Goal: Task Accomplishment & Management: Use online tool/utility

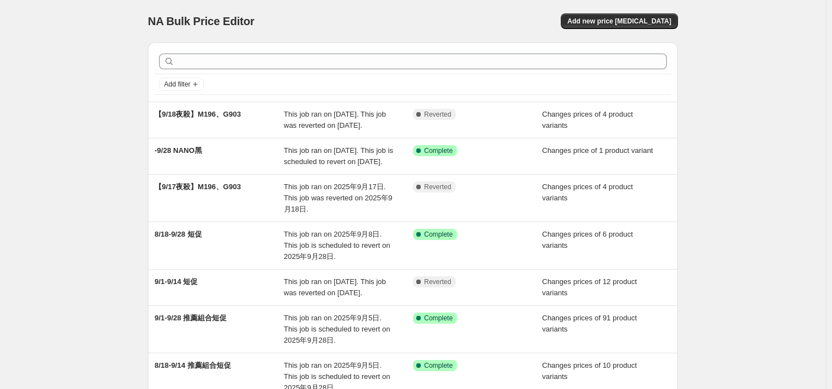
click at [496, 8] on div "NA Bulk Price Editor. This page is ready NA Bulk Price Editor Add new price [ME…" at bounding box center [413, 21] width 530 height 42
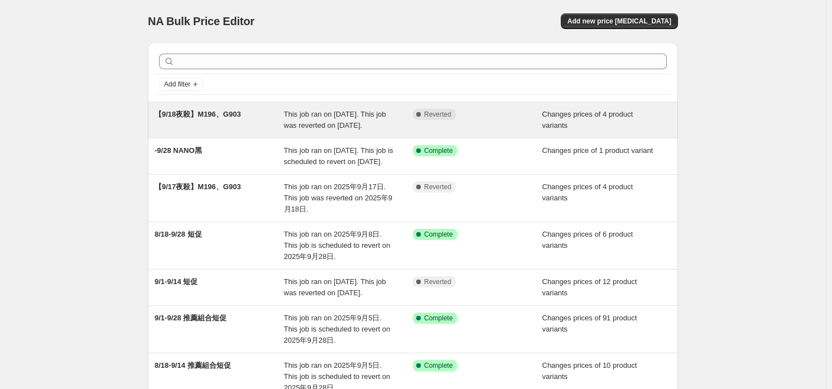
click at [258, 131] on div "【9/18夜殺】M196、G903" at bounding box center [219, 120] width 129 height 22
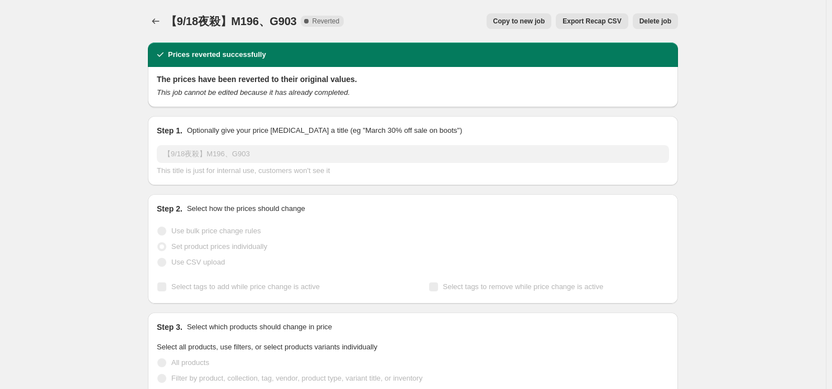
click at [545, 24] on span "Copy to new job" at bounding box center [519, 21] width 52 height 9
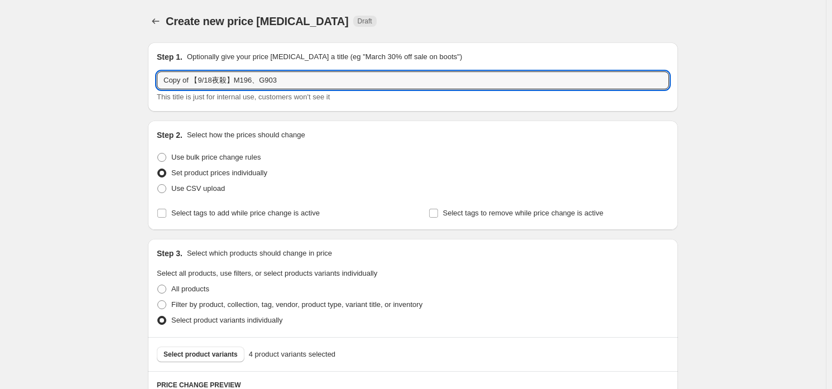
drag, startPoint x: 195, startPoint y: 77, endPoint x: -109, endPoint y: 47, distance: 306.2
click at [0, 47] on html "Home Settings Plans Skip to content Create new price [MEDICAL_DATA]. This page …" at bounding box center [416, 194] width 832 height 389
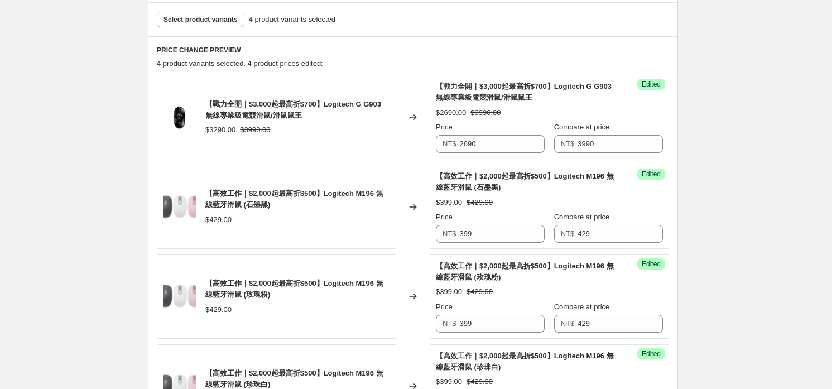
scroll to position [579, 0]
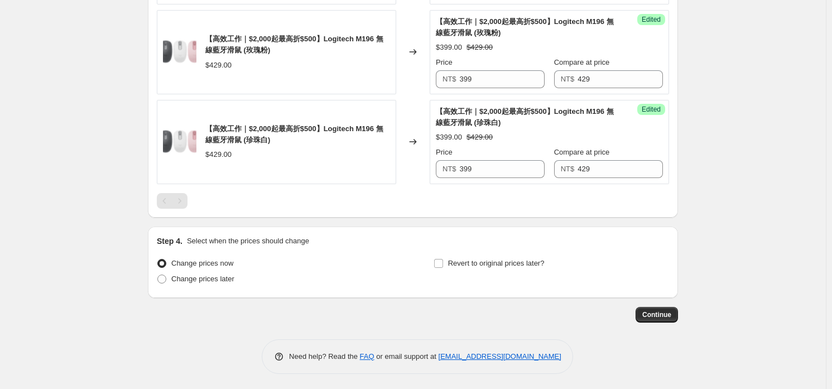
type input "【9/19夜殺】M196、G903"
click at [210, 266] on span "Change prices now" at bounding box center [202, 263] width 62 height 8
click at [158, 260] on input "Change prices now" at bounding box center [157, 259] width 1 height 1
click at [205, 275] on span "Change prices later" at bounding box center [202, 279] width 63 height 8
click at [158, 275] on input "Change prices later" at bounding box center [157, 275] width 1 height 1
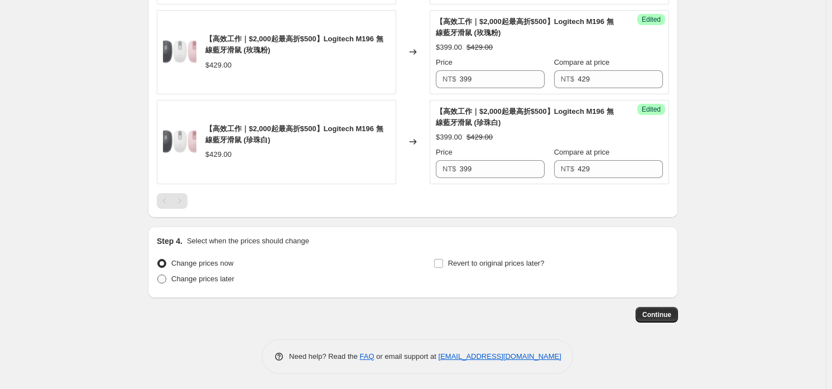
radio input "true"
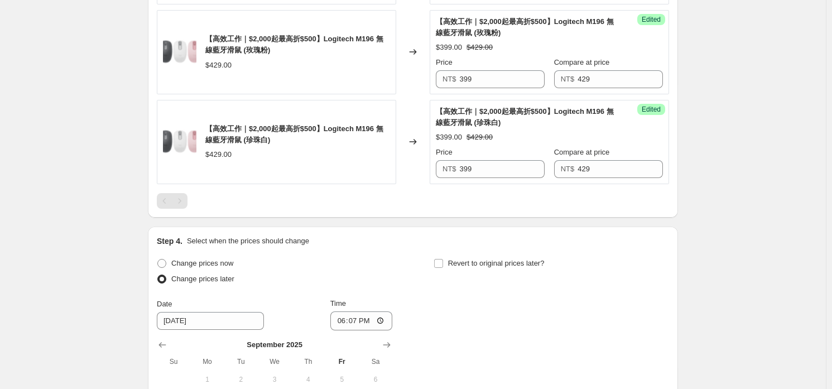
scroll to position [747, 0]
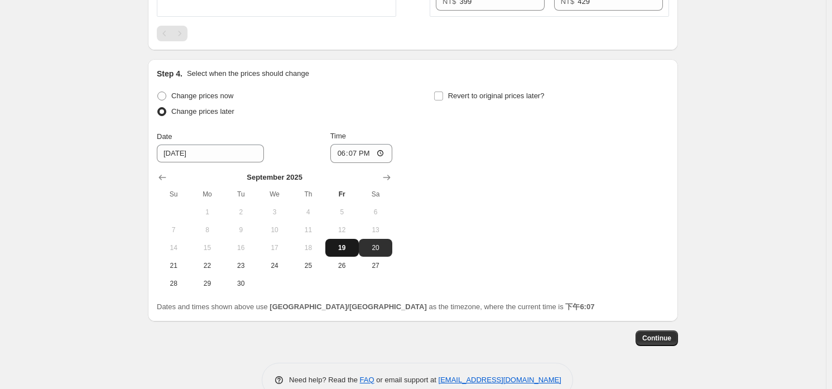
click at [345, 252] on button "19" at bounding box center [341, 248] width 33 height 18
type input "[DATE]"
click at [506, 97] on span "Revert to original prices later?" at bounding box center [496, 96] width 97 height 8
click at [443, 97] on input "Revert to original prices later?" at bounding box center [438, 96] width 9 height 9
checkbox input "true"
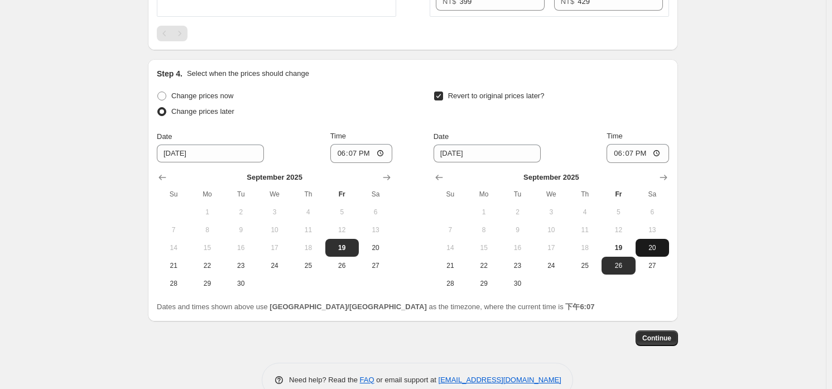
click at [659, 247] on span "20" at bounding box center [652, 247] width 25 height 9
type input "[DATE]"
click at [638, 151] on input "18:07" at bounding box center [638, 153] width 63 height 19
type input "20:00"
click at [355, 156] on input "18:07" at bounding box center [361, 153] width 63 height 19
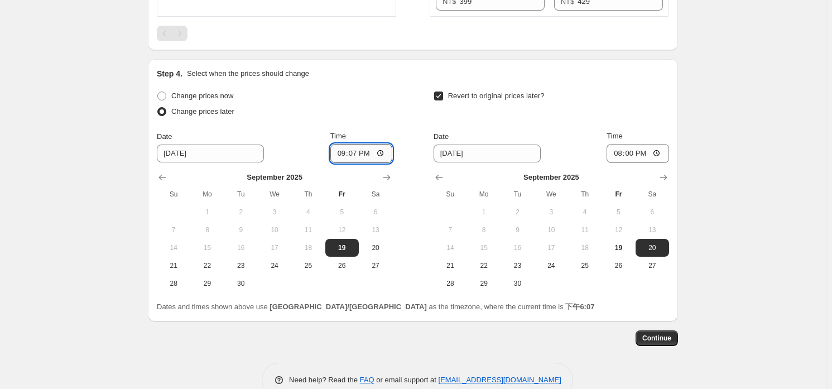
type input "21:00"
click at [372, 118] on div "Change prices now Change prices later" at bounding box center [275, 104] width 236 height 33
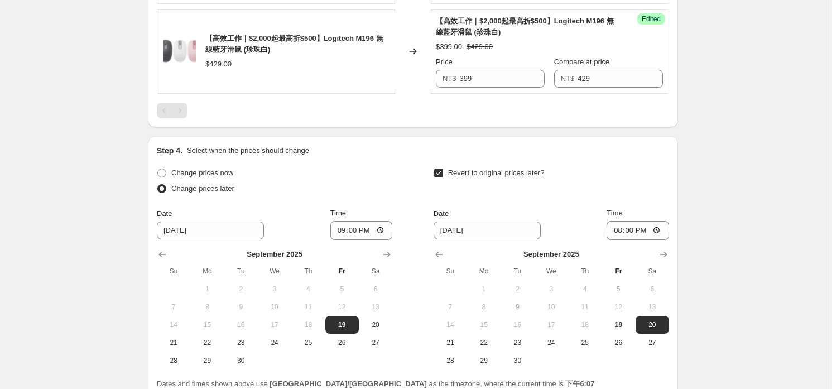
scroll to position [770, 0]
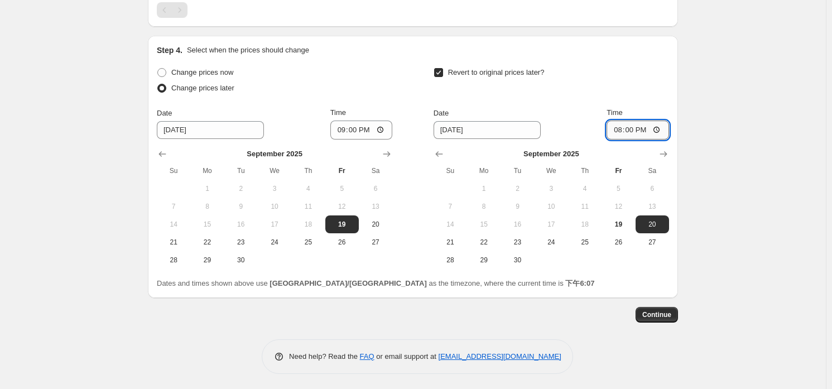
click at [612, 123] on input "20:00" at bounding box center [638, 130] width 63 height 19
click at [617, 134] on input "20:00" at bounding box center [638, 130] width 63 height 19
click at [650, 128] on input "20:00" at bounding box center [638, 130] width 63 height 19
click at [657, 129] on input "20:00" at bounding box center [638, 130] width 63 height 19
type input "08:00"
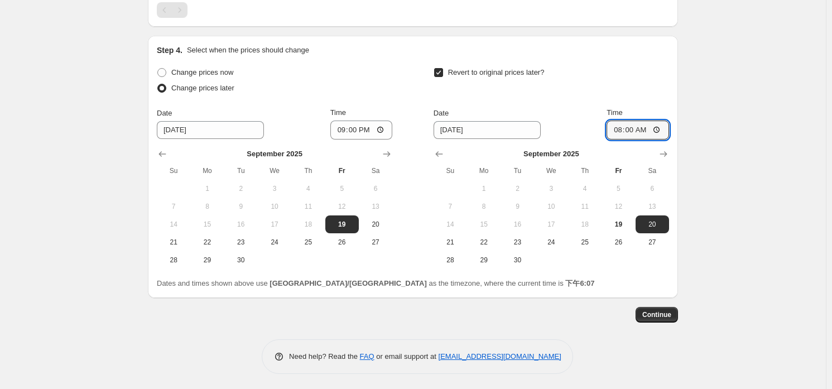
click at [666, 315] on span "Continue" at bounding box center [656, 314] width 29 height 9
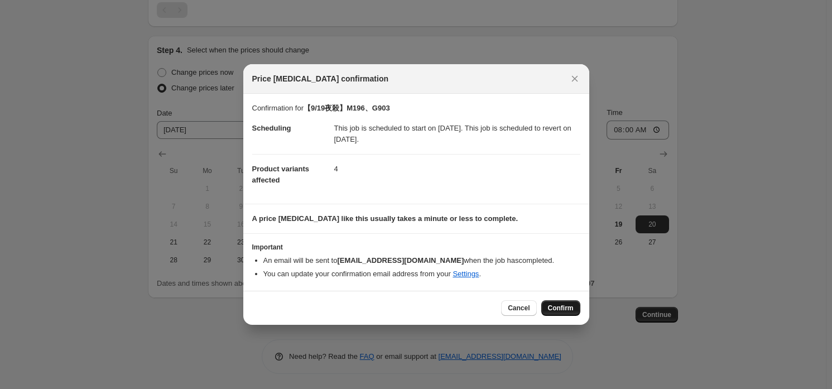
click at [552, 304] on button "Confirm" at bounding box center [560, 308] width 39 height 16
